Goal: Information Seeking & Learning: Learn about a topic

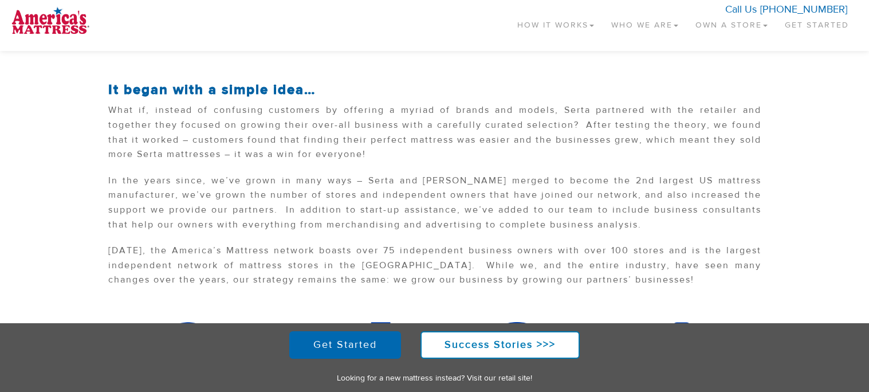
scroll to position [199, 0]
click at [654, 26] on link "Who We Are" at bounding box center [645, 23] width 84 height 34
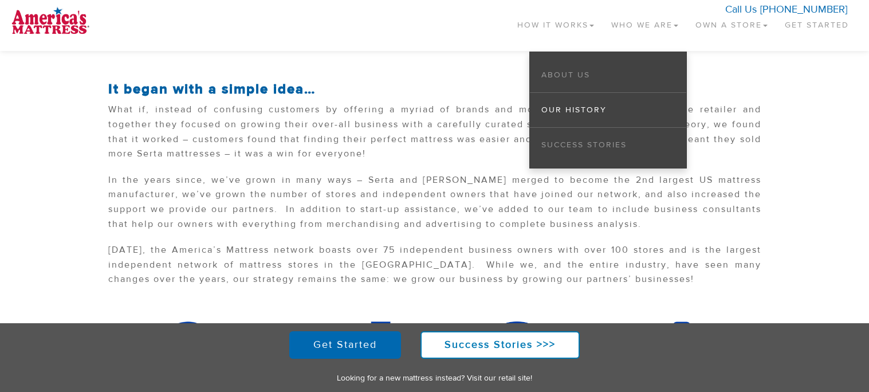
click at [568, 80] on li "About Us" at bounding box center [608, 75] width 156 height 35
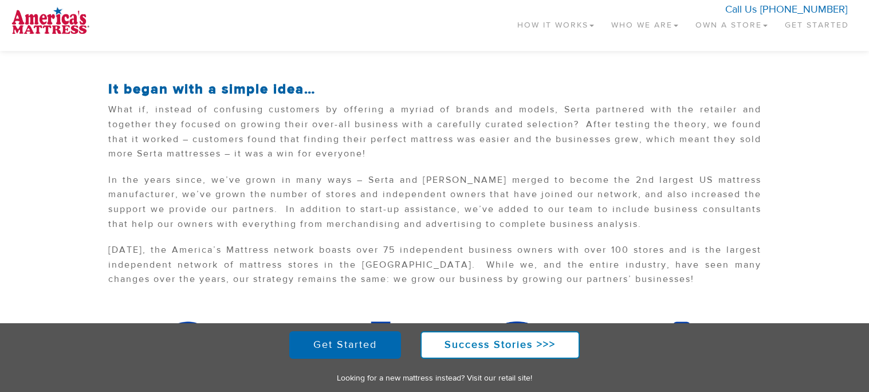
click at [638, 14] on link "Who We Are" at bounding box center [645, 23] width 84 height 34
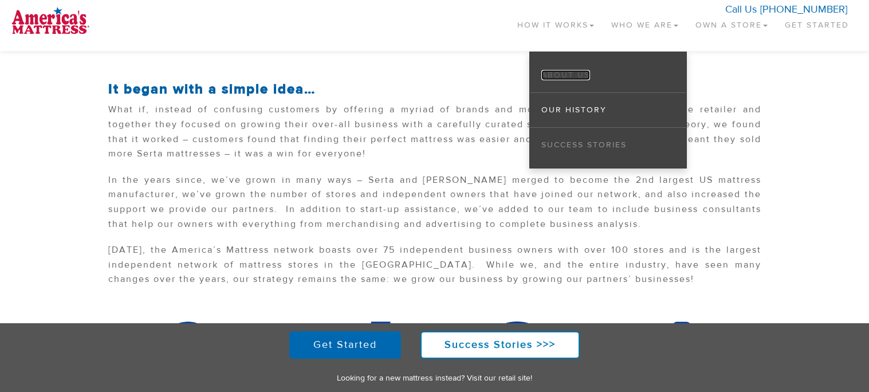
click at [567, 74] on link "About Us" at bounding box center [566, 75] width 49 height 10
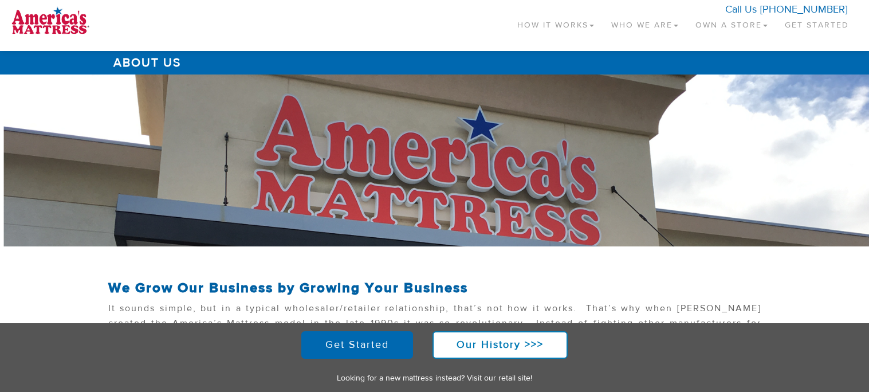
click at [557, 26] on link "How It Works" at bounding box center [556, 23] width 94 height 34
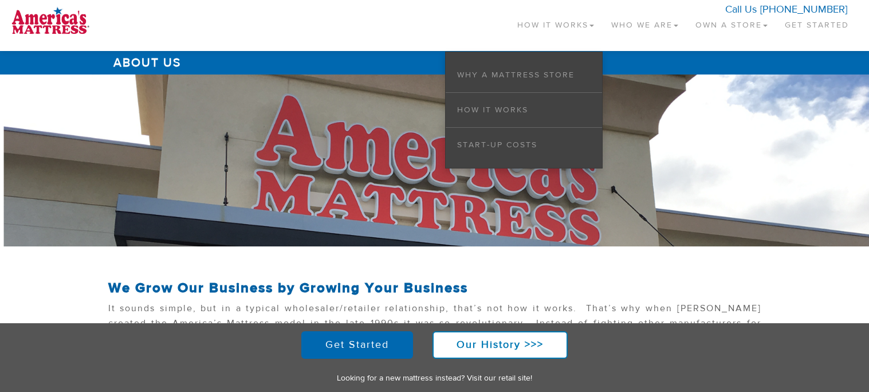
click at [629, 28] on link "Who We Are" at bounding box center [645, 23] width 84 height 34
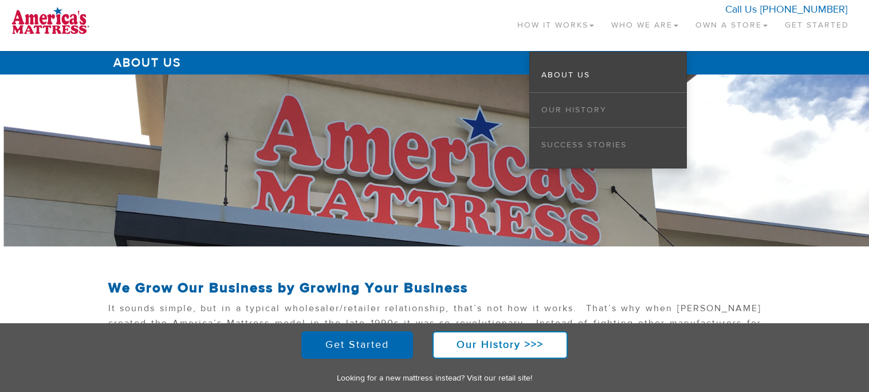
click at [708, 25] on link "Own a Store" at bounding box center [731, 23] width 89 height 34
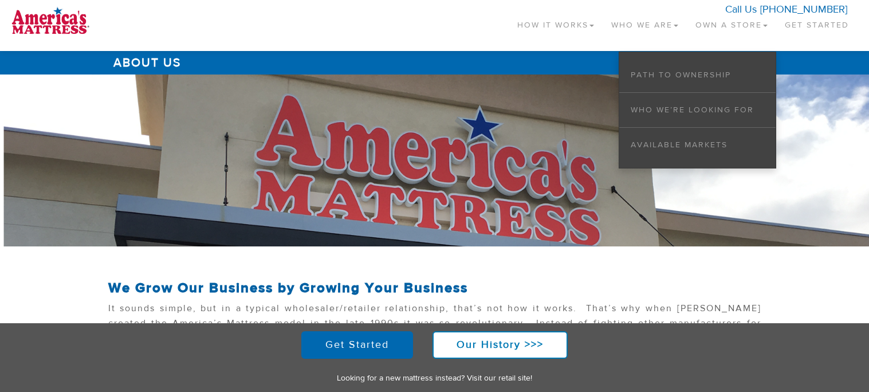
click at [539, 44] on div "Toggle navigation How It Works Why a Mattress Store How it Works Start-up Costs…" at bounding box center [434, 28] width 869 height 45
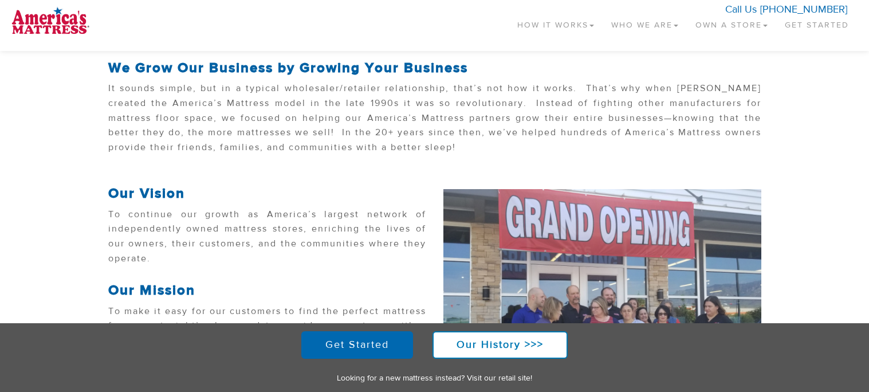
scroll to position [219, 0]
click at [275, 150] on p "It sounds simple, but in a typical wholesaler/retailer relationship, that’s not…" at bounding box center [434, 121] width 653 height 79
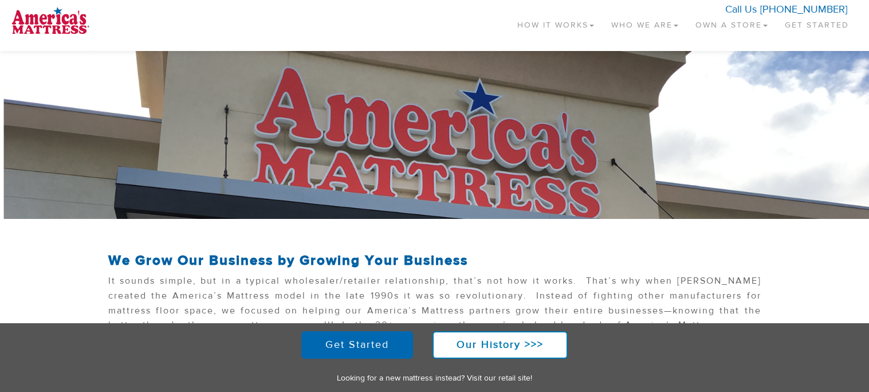
scroll to position [0, 0]
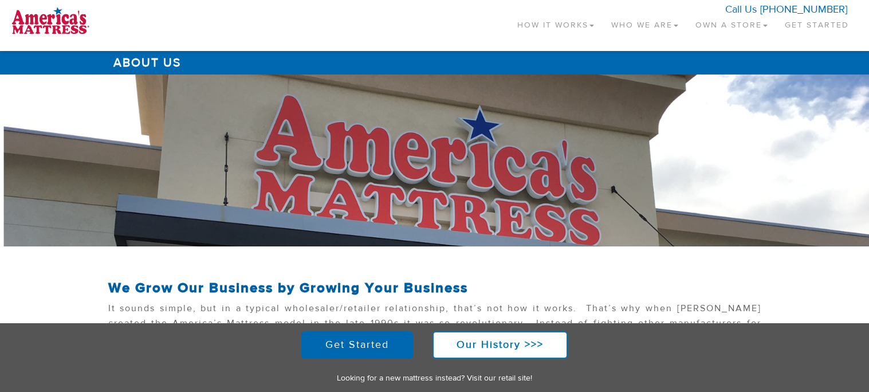
click at [558, 18] on link "How It Works" at bounding box center [556, 23] width 94 height 34
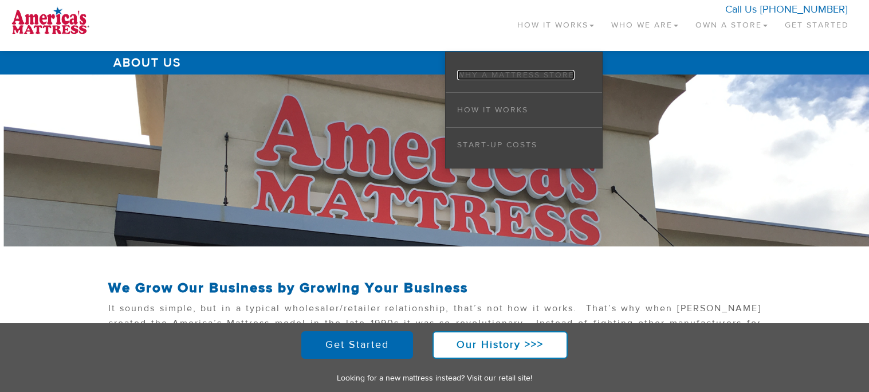
click at [522, 75] on link "Why a Mattress Store" at bounding box center [515, 75] width 117 height 10
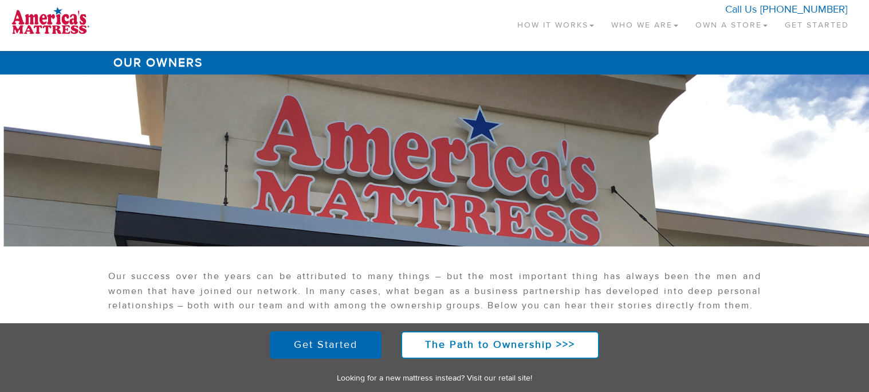
click at [545, 17] on link "How It Works" at bounding box center [556, 23] width 94 height 34
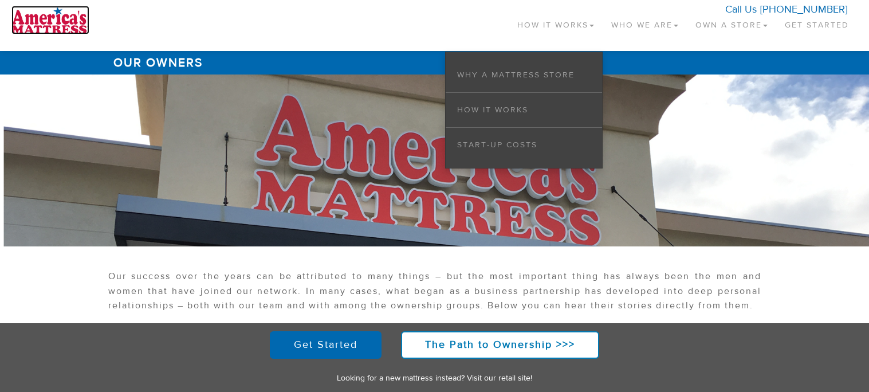
click at [28, 22] on img at bounding box center [50, 20] width 78 height 29
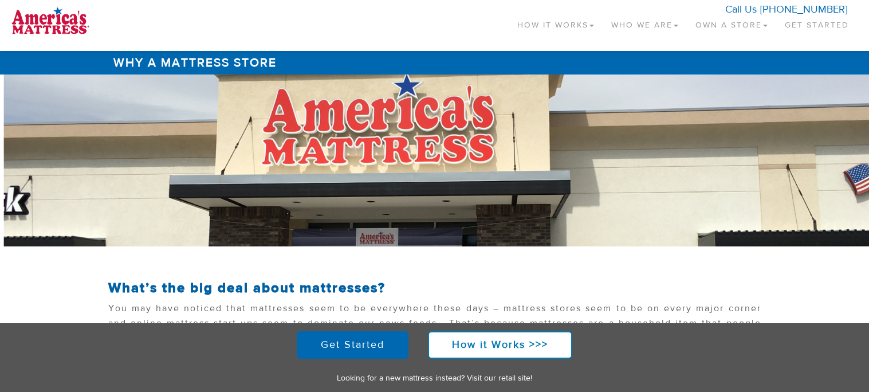
click at [559, 28] on link "How It Works" at bounding box center [556, 23] width 94 height 34
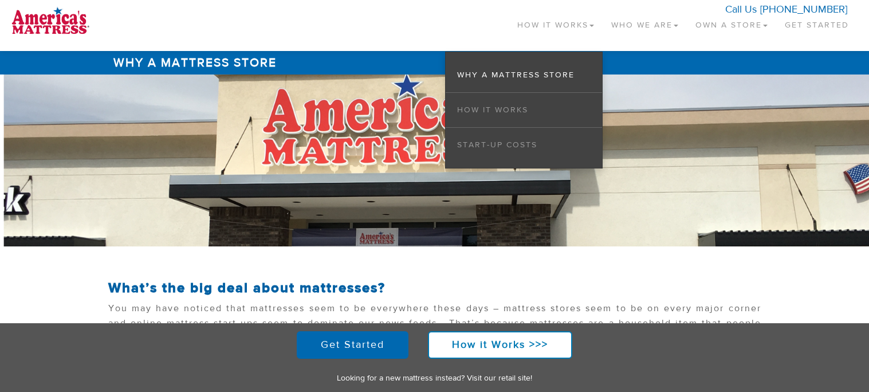
click at [629, 25] on link "Who We Are" at bounding box center [645, 23] width 84 height 34
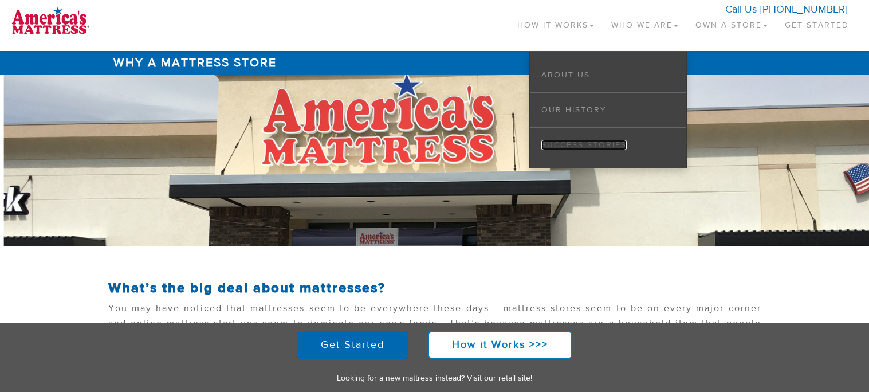
click at [568, 147] on link "Success Stories" at bounding box center [584, 145] width 85 height 10
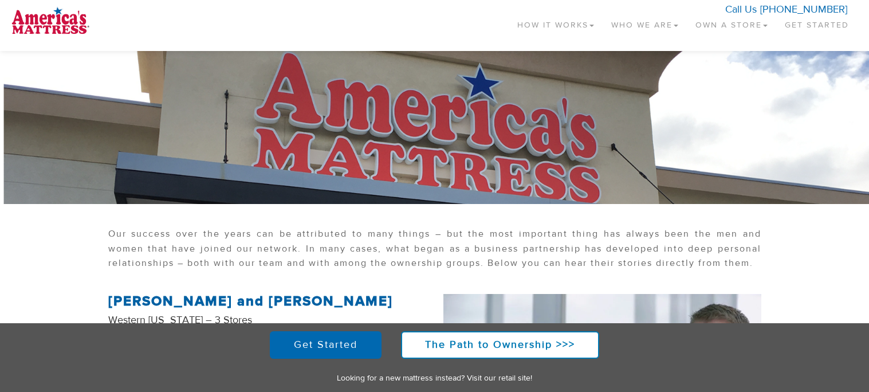
scroll to position [39, 0]
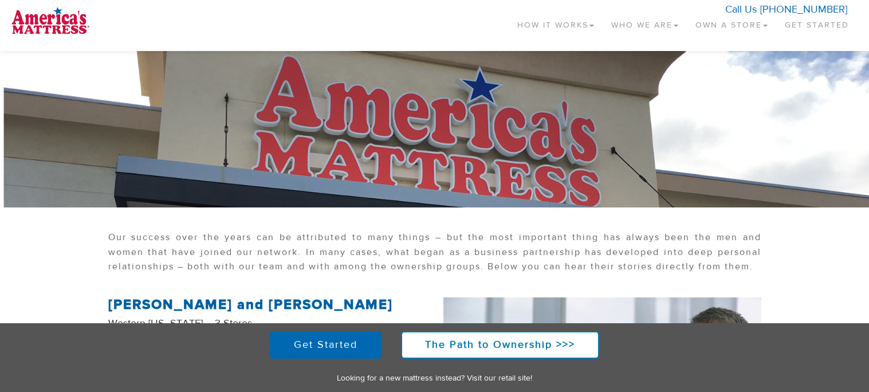
click at [554, 33] on link "How It Works" at bounding box center [556, 23] width 94 height 34
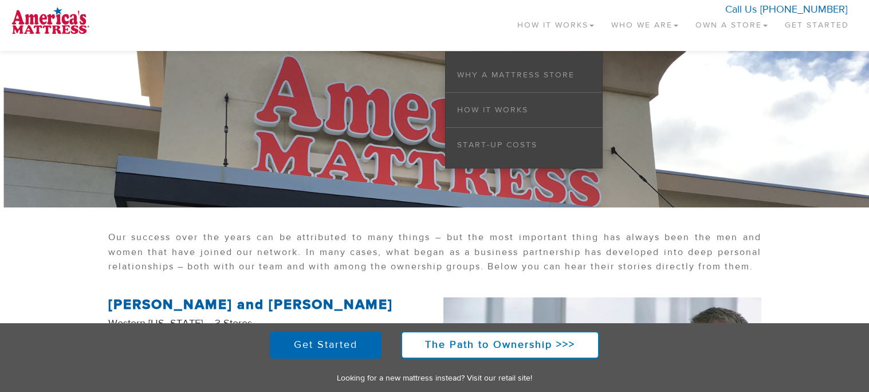
click at [628, 28] on link "Who We Are" at bounding box center [645, 23] width 84 height 34
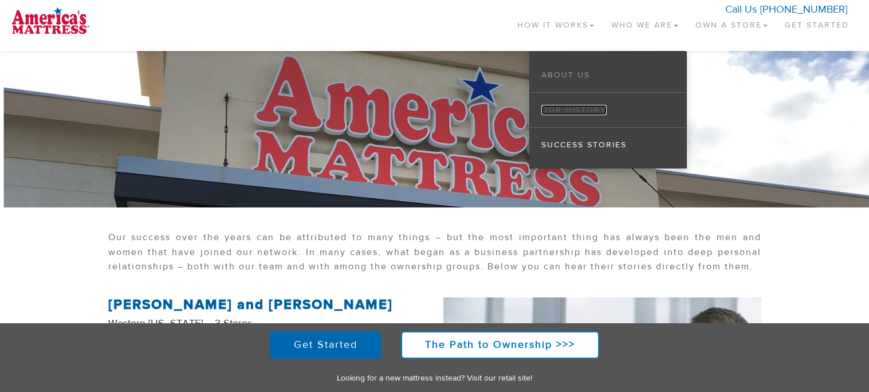
click at [585, 108] on link "Our History" at bounding box center [574, 110] width 65 height 10
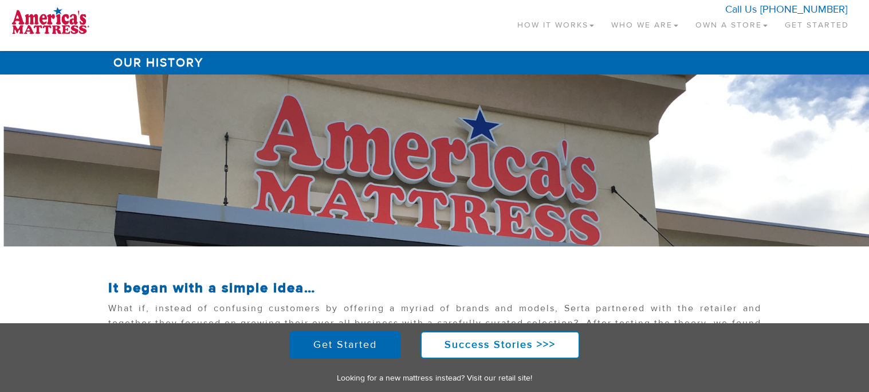
click at [647, 28] on link "Who We Are" at bounding box center [645, 23] width 84 height 34
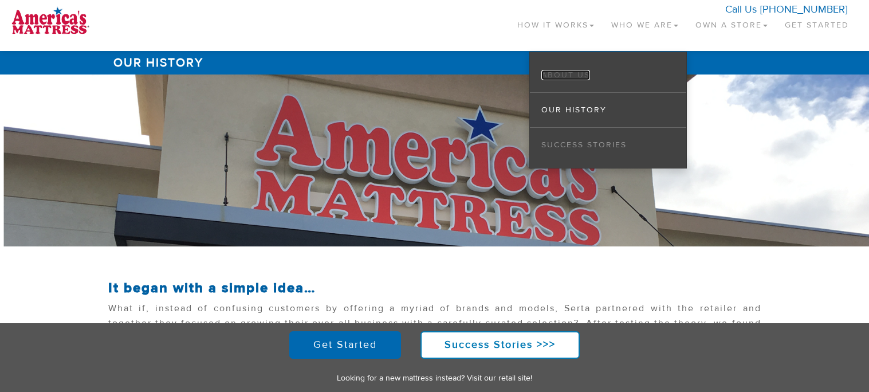
click at [579, 71] on link "About Us" at bounding box center [566, 75] width 49 height 10
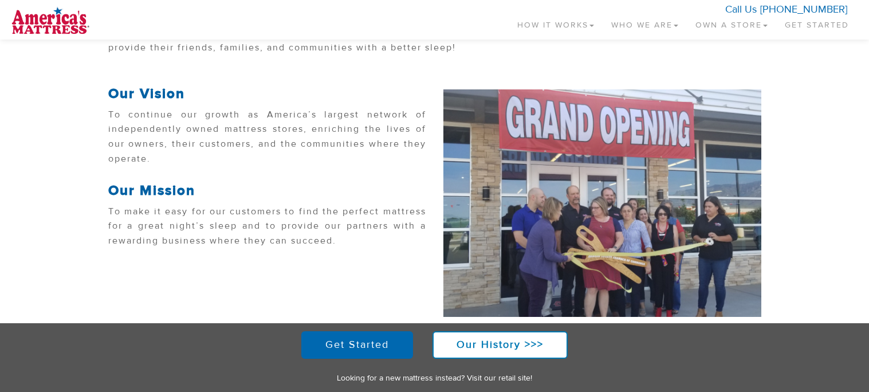
scroll to position [325, 0]
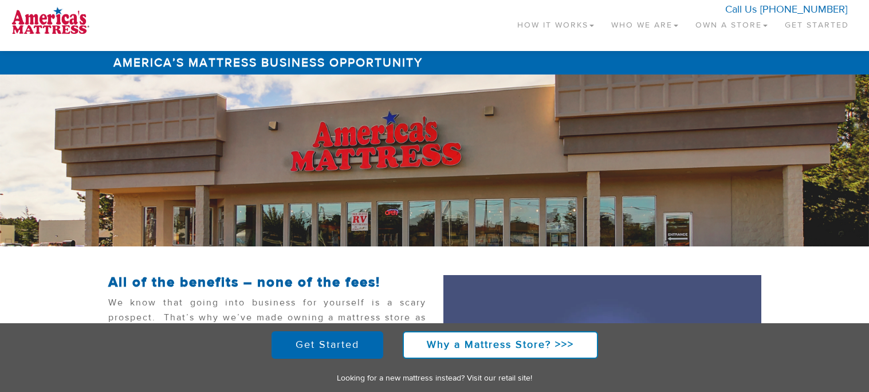
click at [652, 33] on link "Who We Are" at bounding box center [645, 23] width 84 height 34
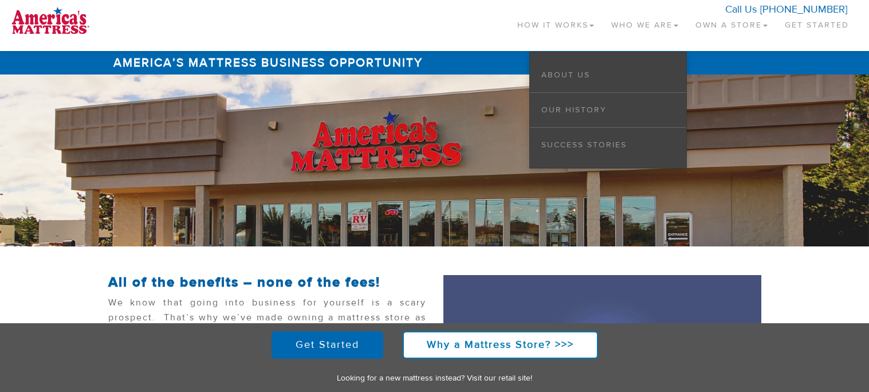
click at [530, 31] on link "How It Works" at bounding box center [556, 23] width 94 height 34
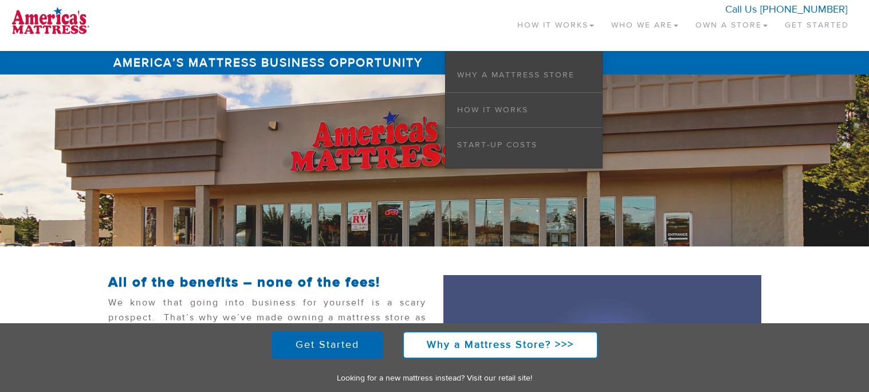
click at [751, 23] on link "Own a Store" at bounding box center [731, 23] width 89 height 34
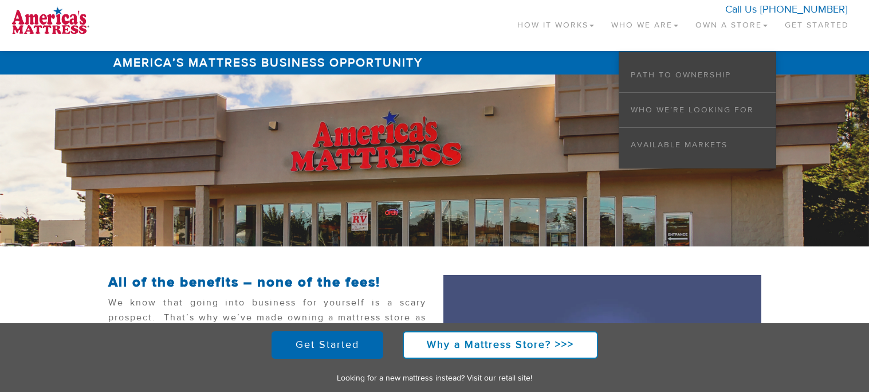
scroll to position [347, 0]
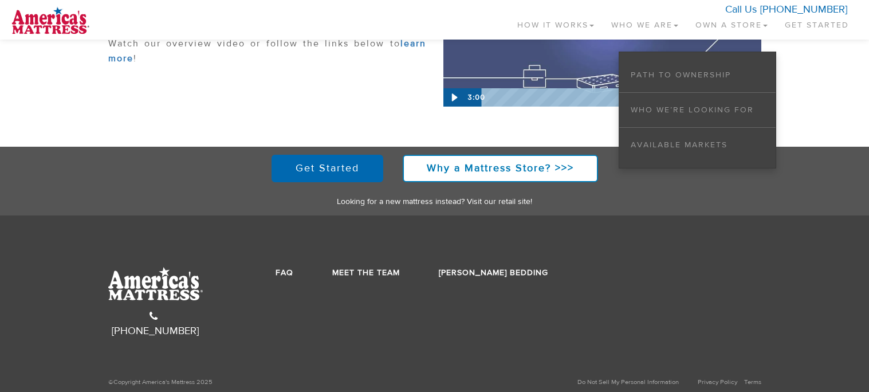
click at [157, 189] on div "Get Started Why a Mattress Store? >>> Looking for a new mattress instead? Visit…" at bounding box center [435, 181] width 670 height 53
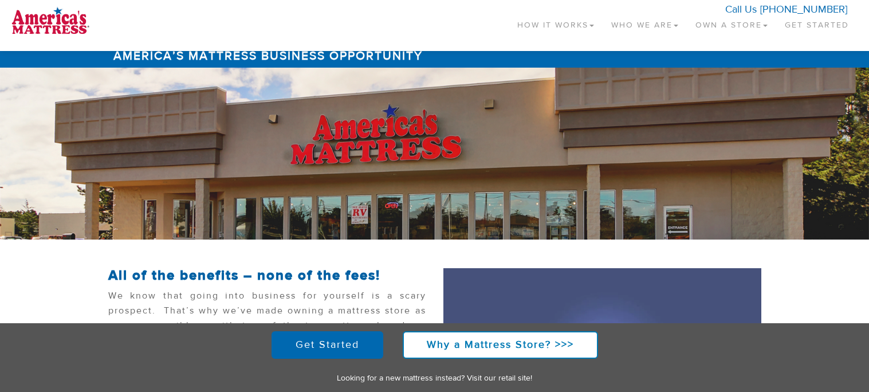
scroll to position [0, 0]
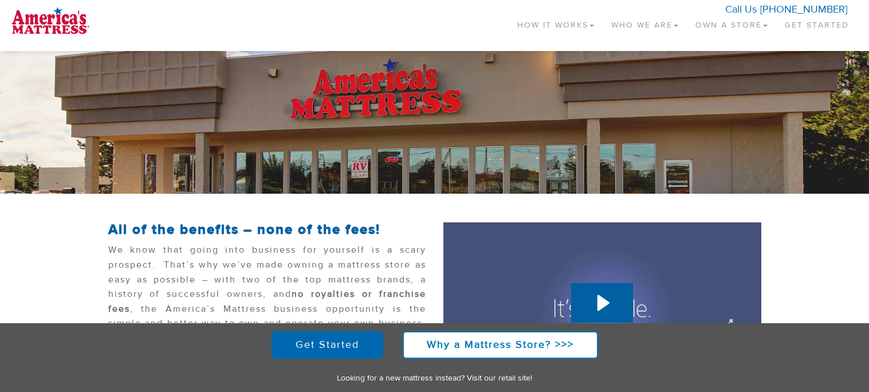
scroll to position [50, 0]
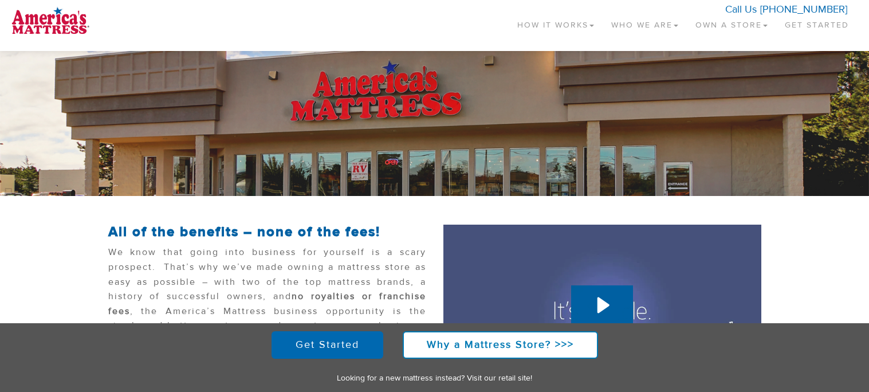
click at [540, 23] on link "How It Works" at bounding box center [556, 23] width 94 height 34
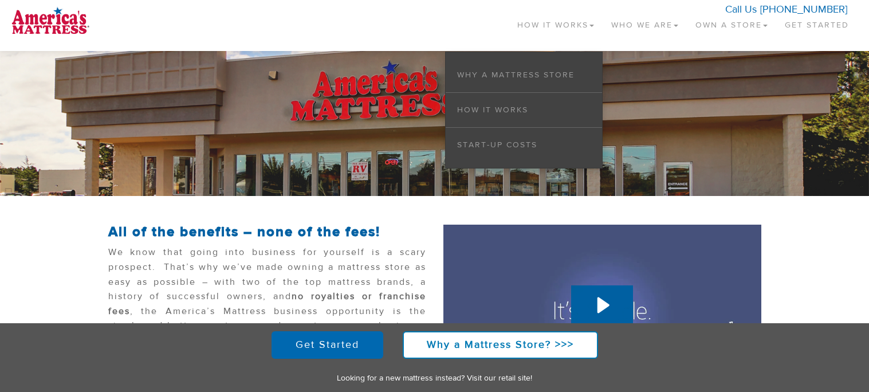
click at [626, 27] on link "Who We Are" at bounding box center [645, 23] width 84 height 34
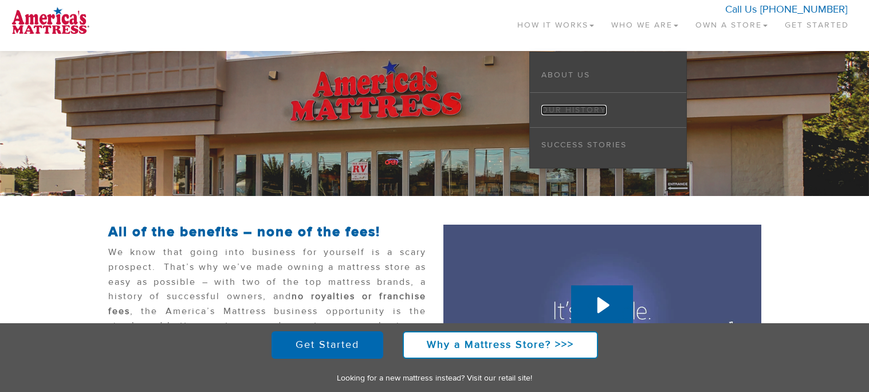
click at [567, 109] on link "Our History" at bounding box center [574, 110] width 65 height 10
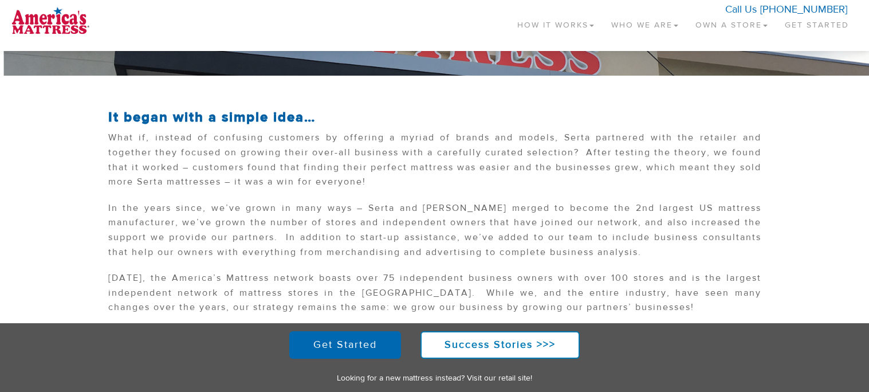
scroll to position [173, 0]
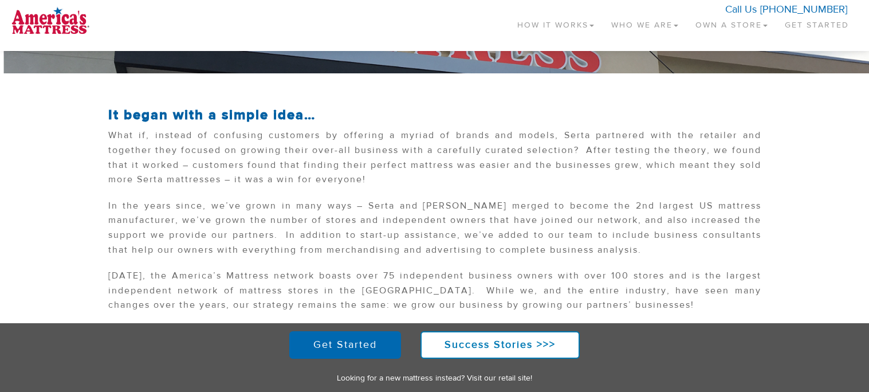
click at [625, 18] on link "Who We Are" at bounding box center [645, 23] width 84 height 34
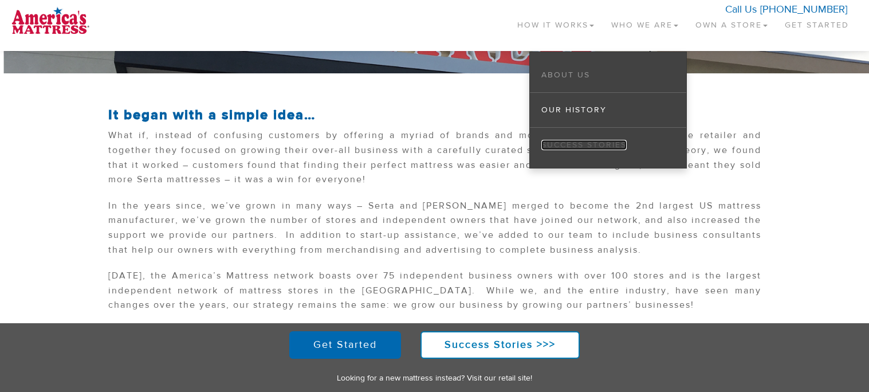
click at [591, 148] on link "Success Stories" at bounding box center [584, 145] width 85 height 10
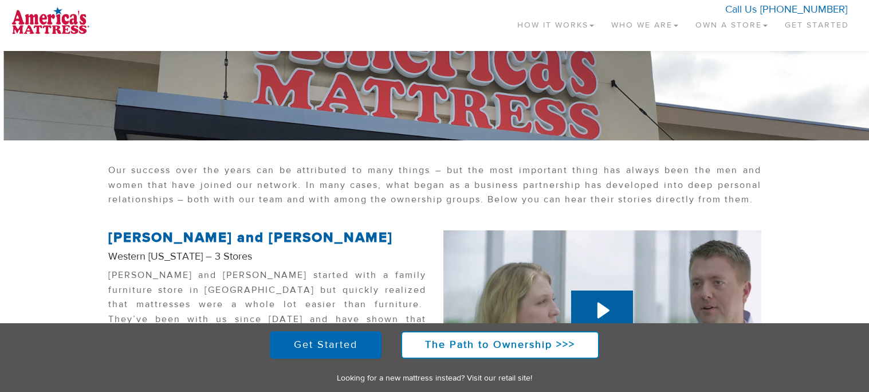
scroll to position [105, 0]
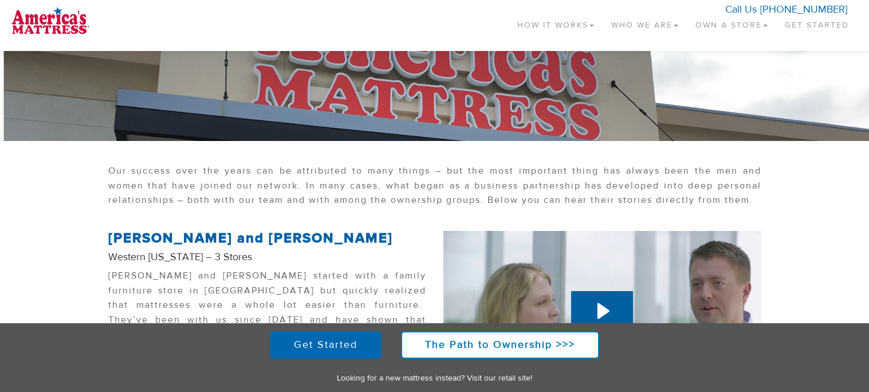
click at [630, 17] on link "Who We Are" at bounding box center [645, 23] width 84 height 34
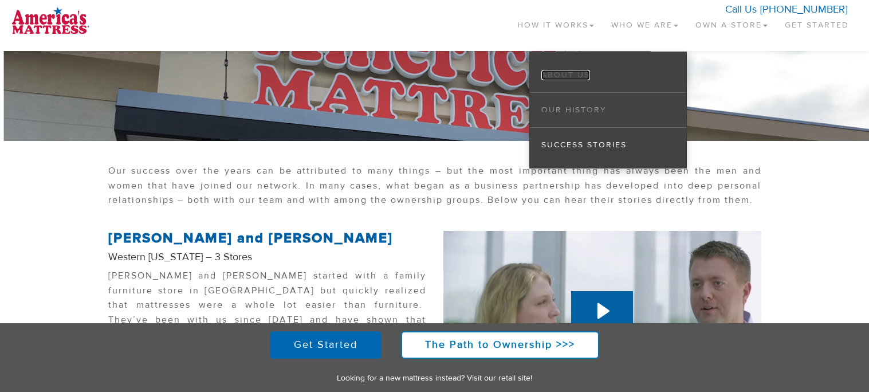
click at [575, 78] on link "About Us" at bounding box center [566, 75] width 49 height 10
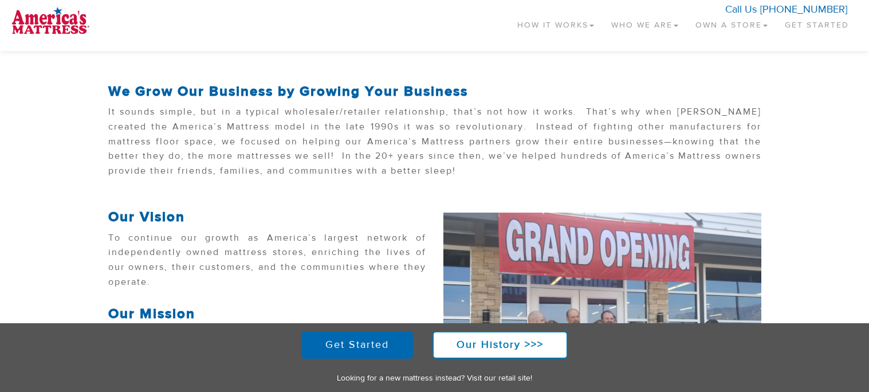
scroll to position [199, 0]
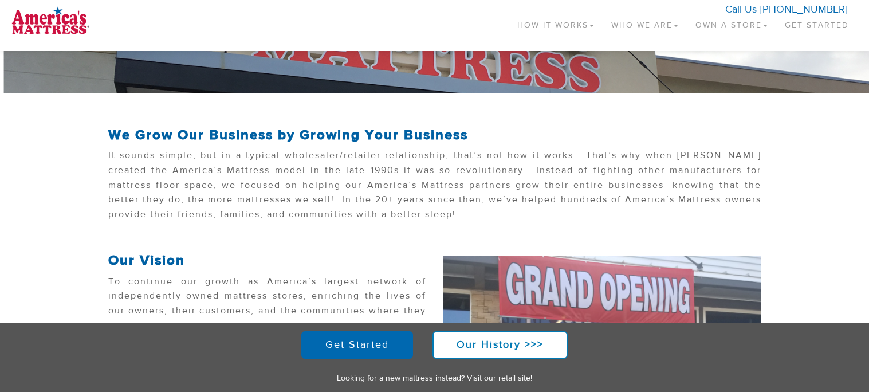
scroll to position [155, 0]
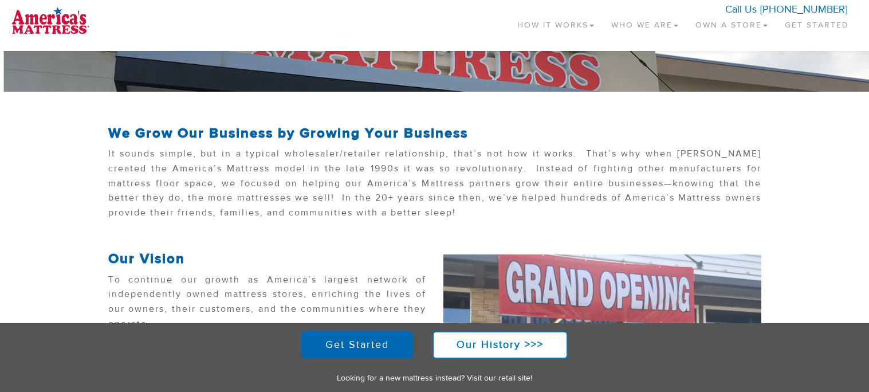
click at [399, 207] on p "It sounds simple, but in a typical wholesaler/retailer relationship, that’s not…" at bounding box center [434, 186] width 653 height 79
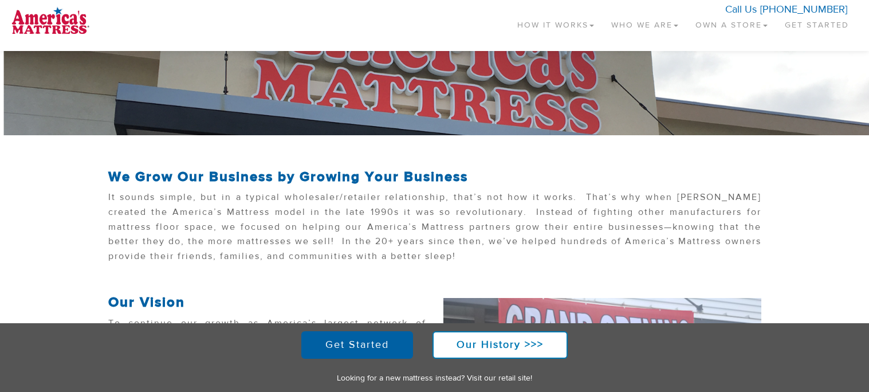
scroll to position [114, 0]
